Goal: Task Accomplishment & Management: Manage account settings

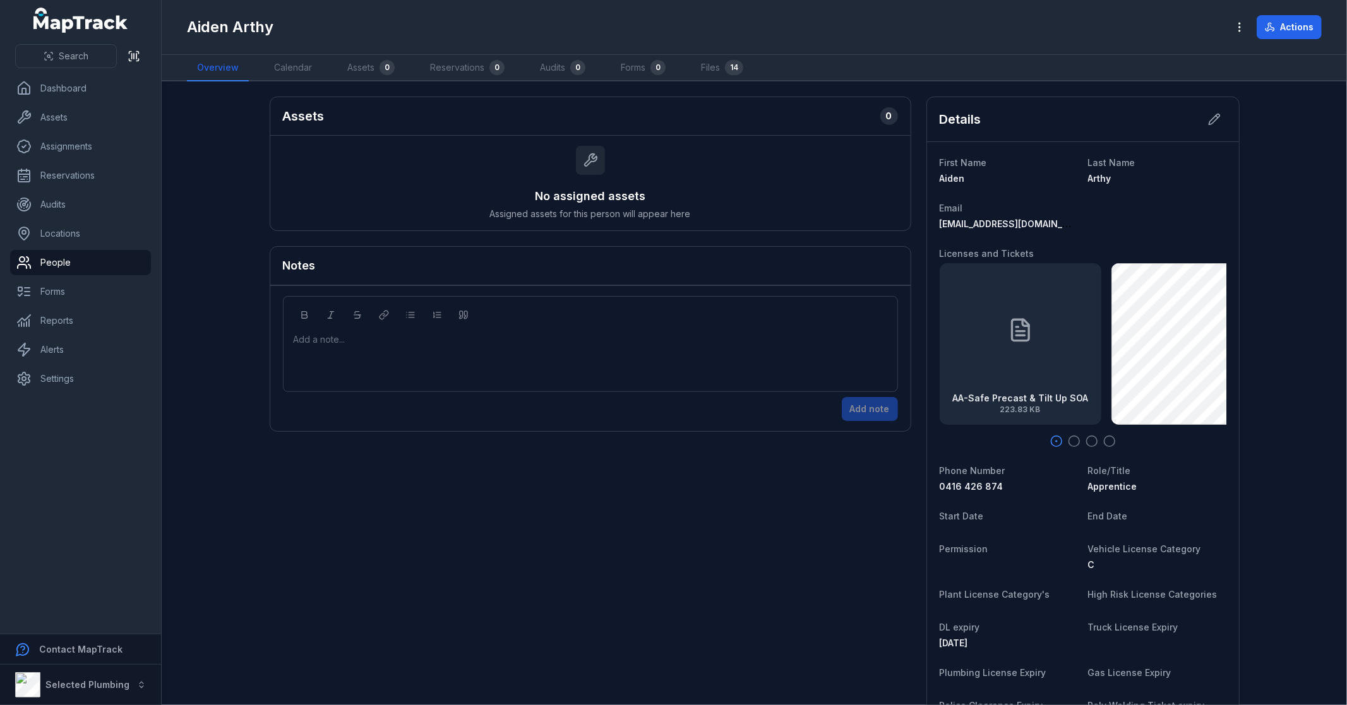
click at [219, 270] on main "Assets 0 No assigned assets Assigned assets for this person will appear here No…" at bounding box center [754, 393] width 1185 height 624
click at [73, 380] on link "Settings" at bounding box center [80, 378] width 141 height 25
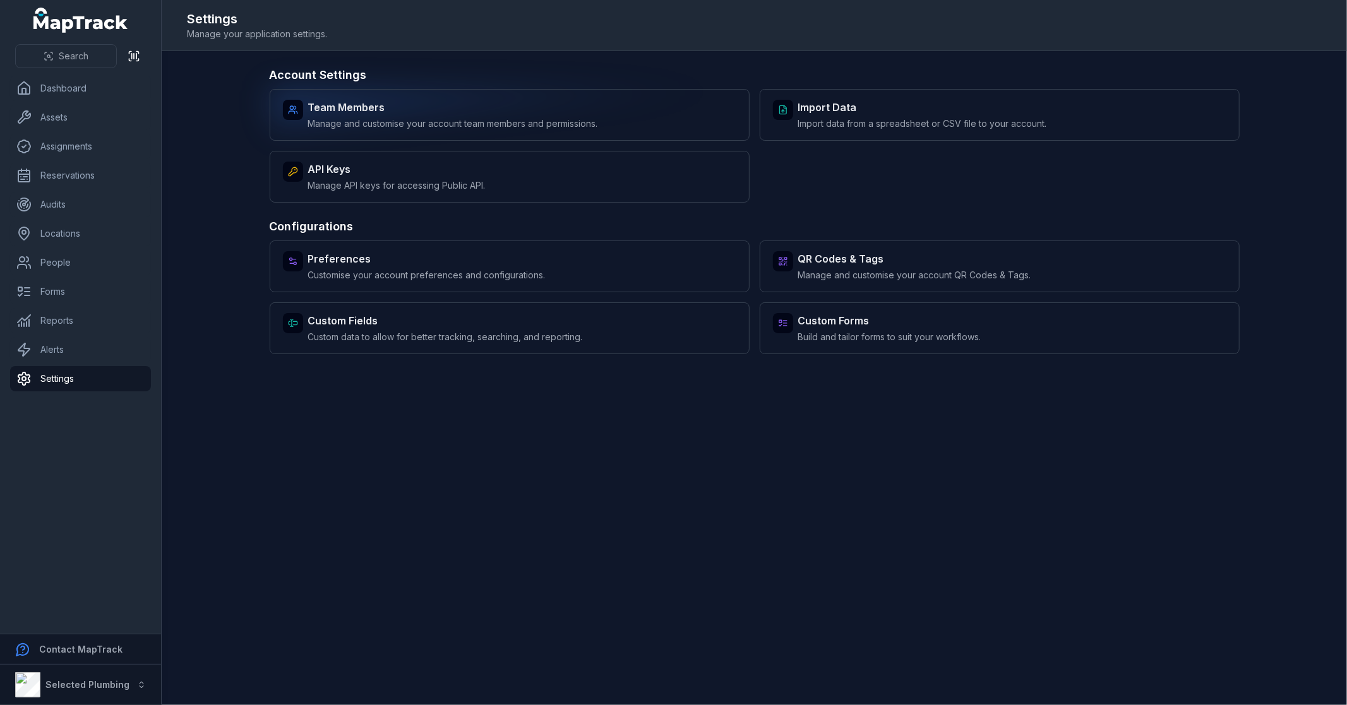
click at [475, 115] on div "Team Members Manage and customise your account team members and permissions." at bounding box center [453, 115] width 290 height 30
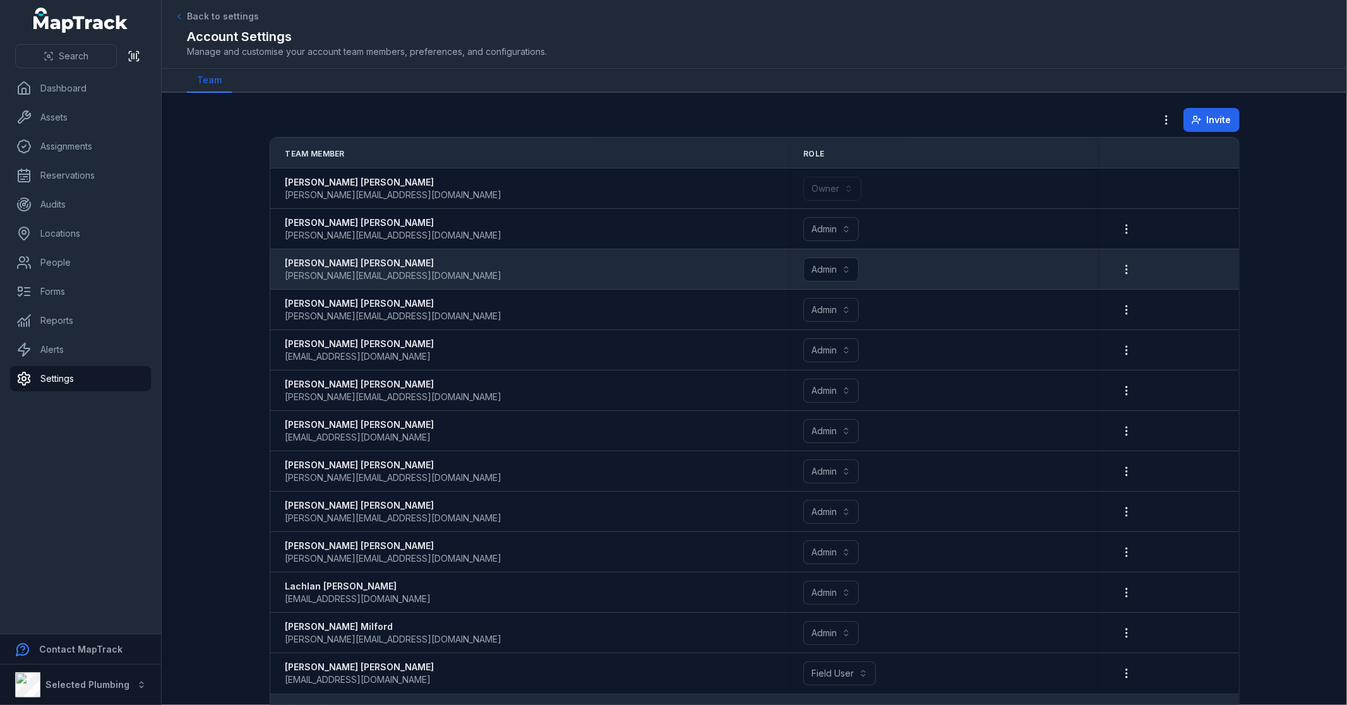
scroll to position [32, 0]
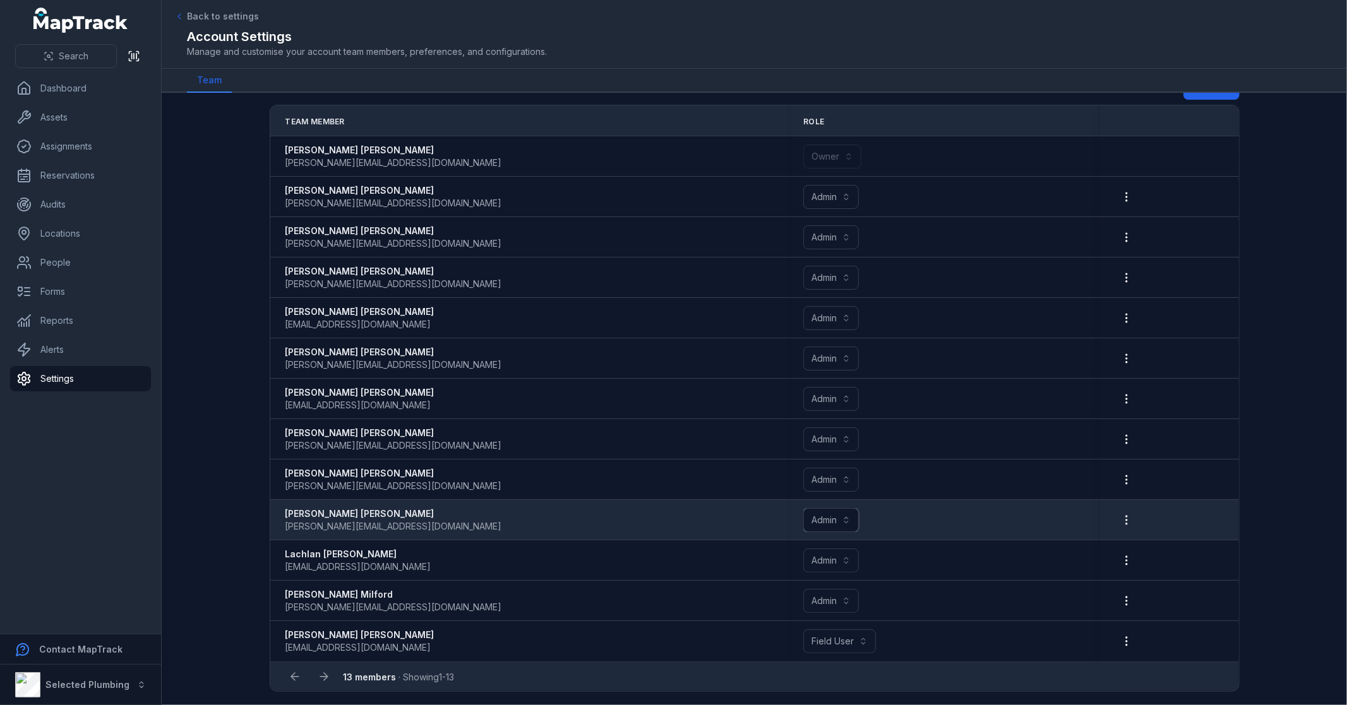
click at [837, 516] on button "Admin *****" at bounding box center [831, 520] width 56 height 24
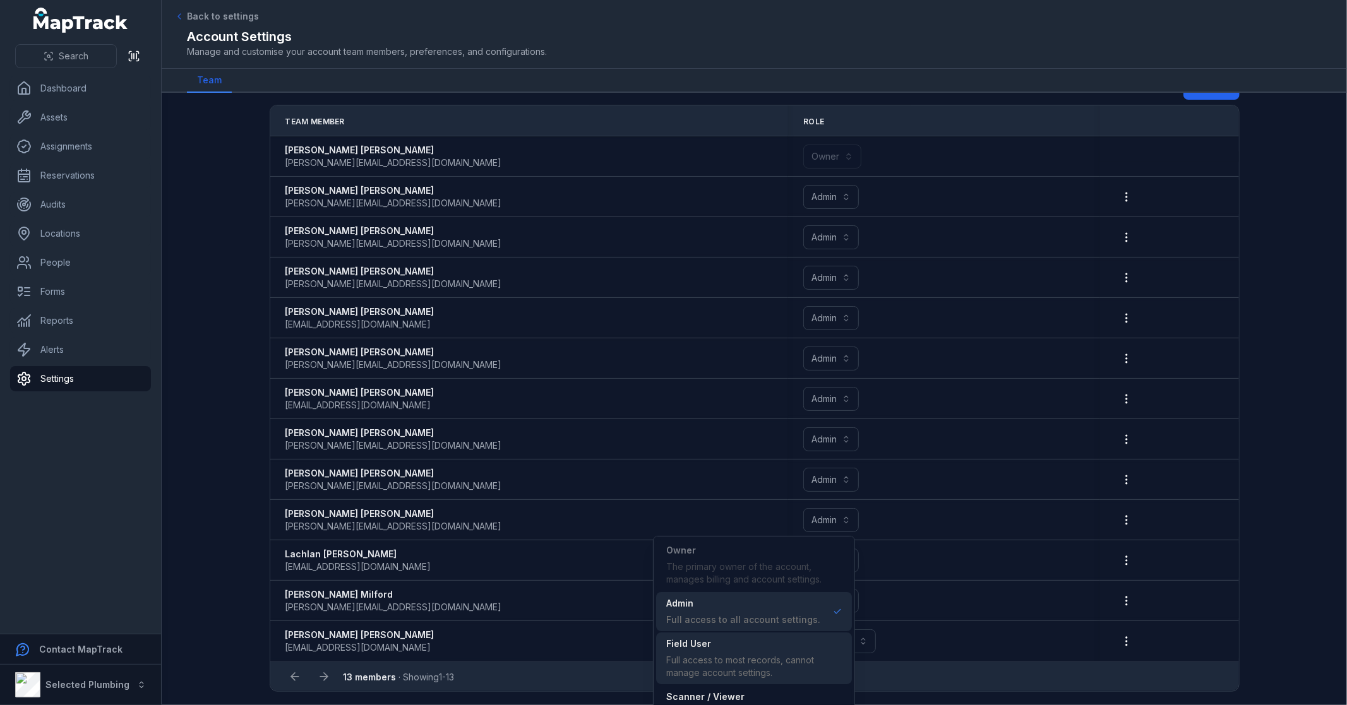
click at [746, 651] on span "Field User Full access to most records, cannot manage account settings." at bounding box center [754, 659] width 176 height 42
